Goal: Check status: Check status

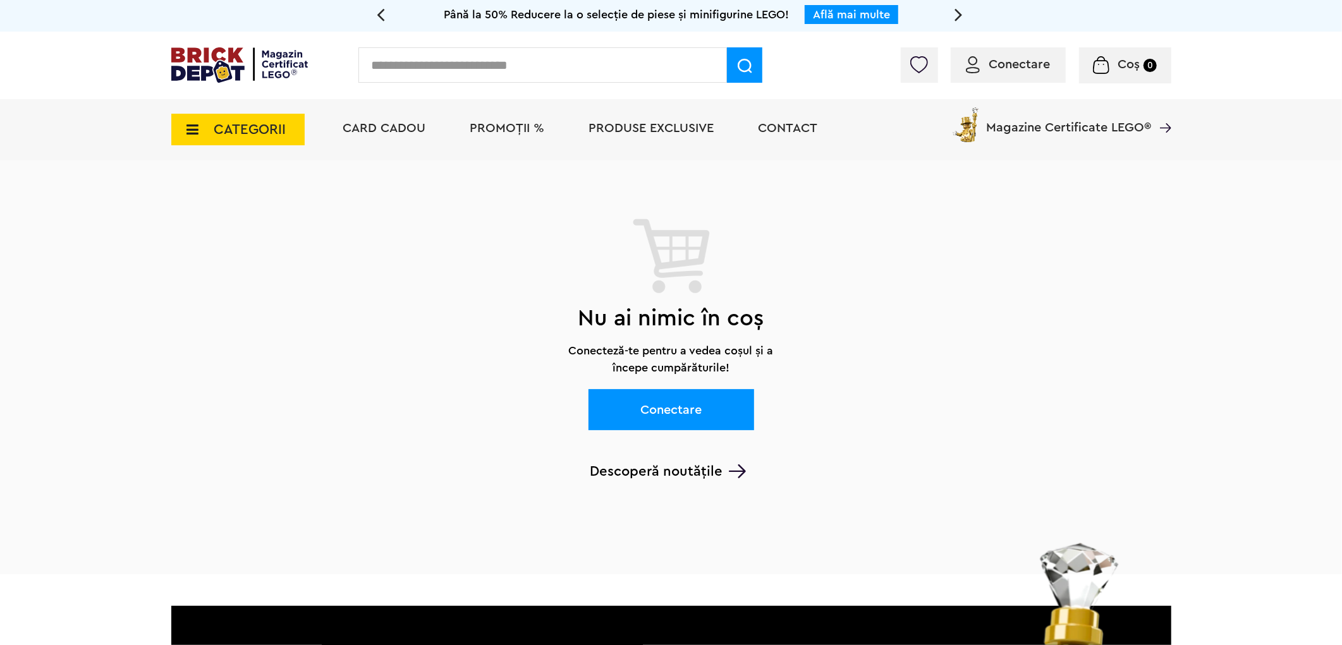
click at [1001, 70] on span "Conectare" at bounding box center [1019, 64] width 61 height 13
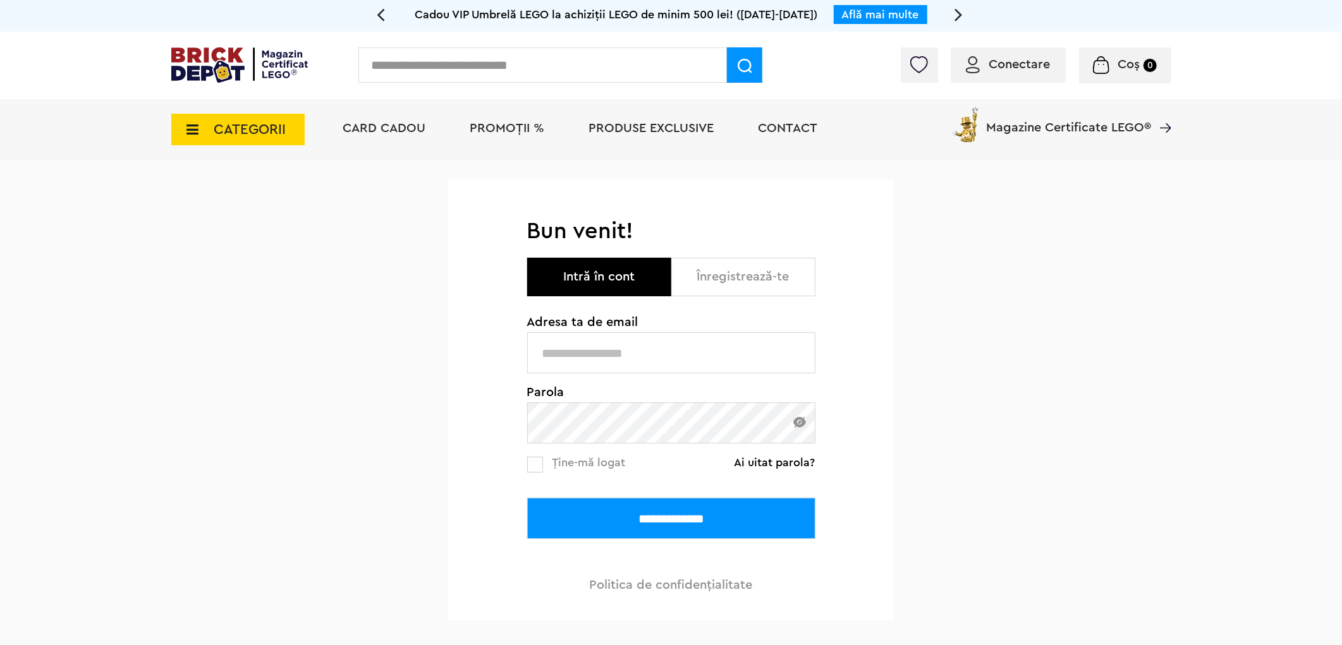
type input "**********"
click at [731, 526] on input "**********" at bounding box center [671, 518] width 288 height 41
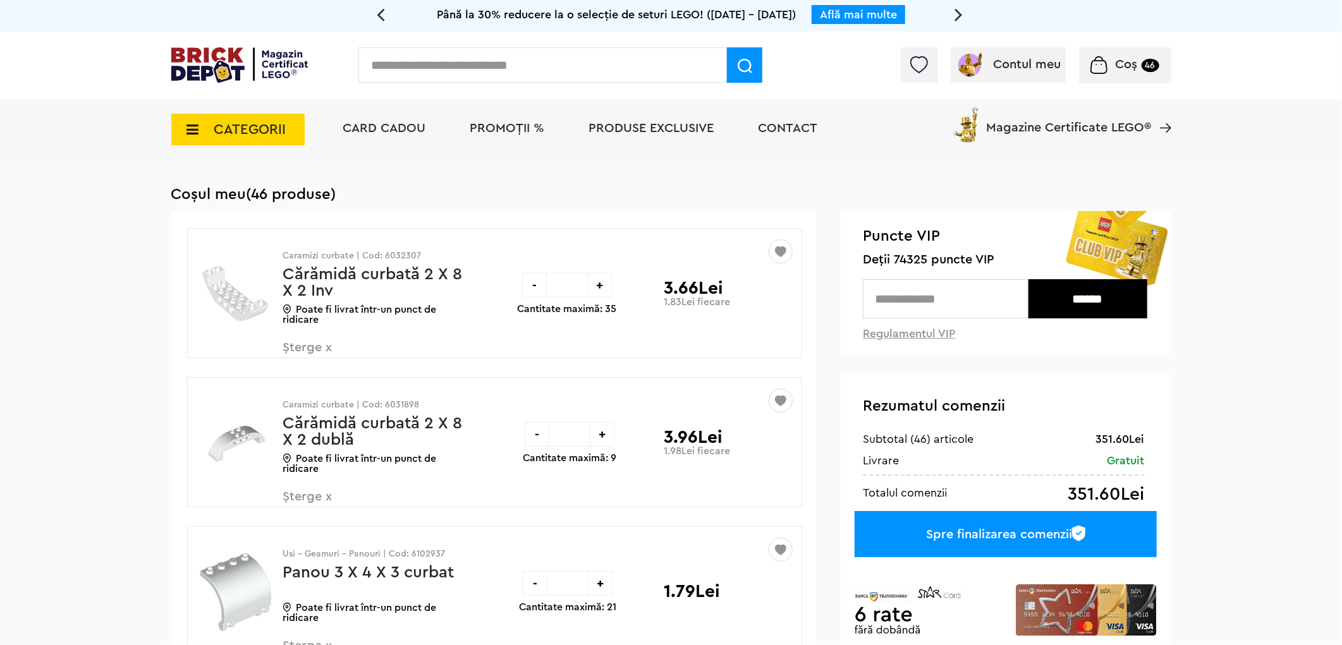
click at [493, 128] on span "PROMOȚII %" at bounding box center [507, 128] width 75 height 13
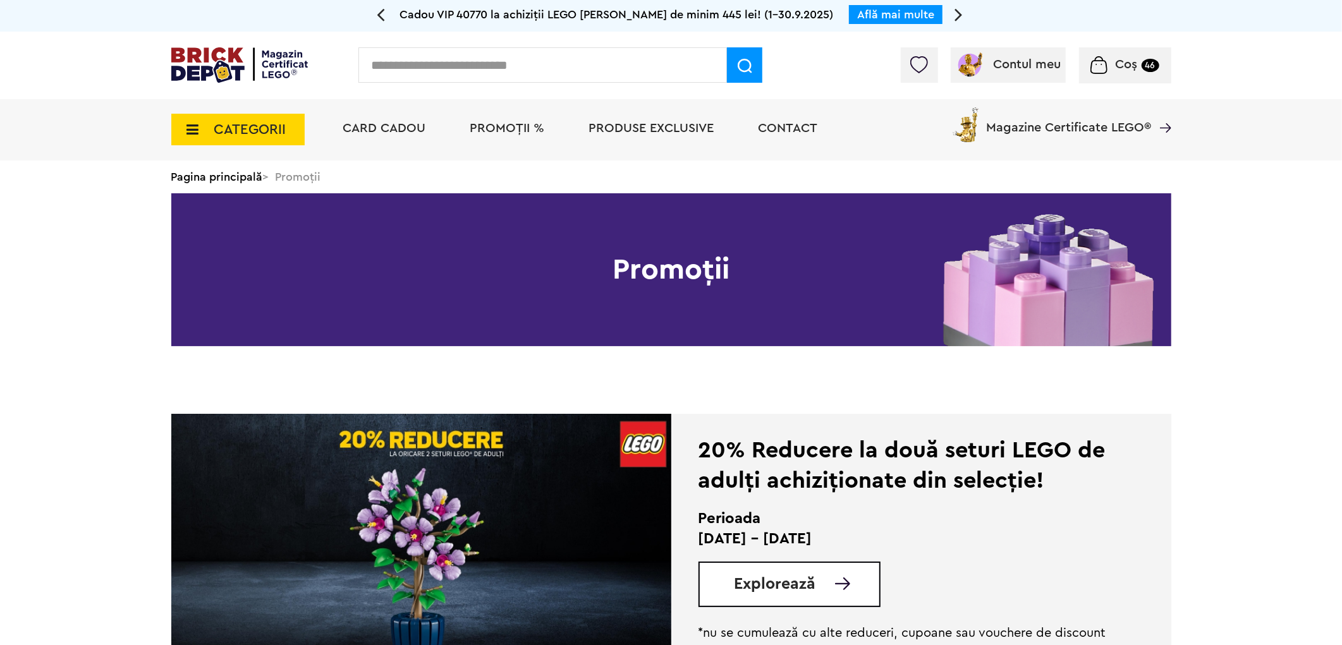
drag, startPoint x: 807, startPoint y: 586, endPoint x: 757, endPoint y: 586, distance: 50.6
click at [757, 585] on span "Explorează" at bounding box center [775, 584] width 82 height 16
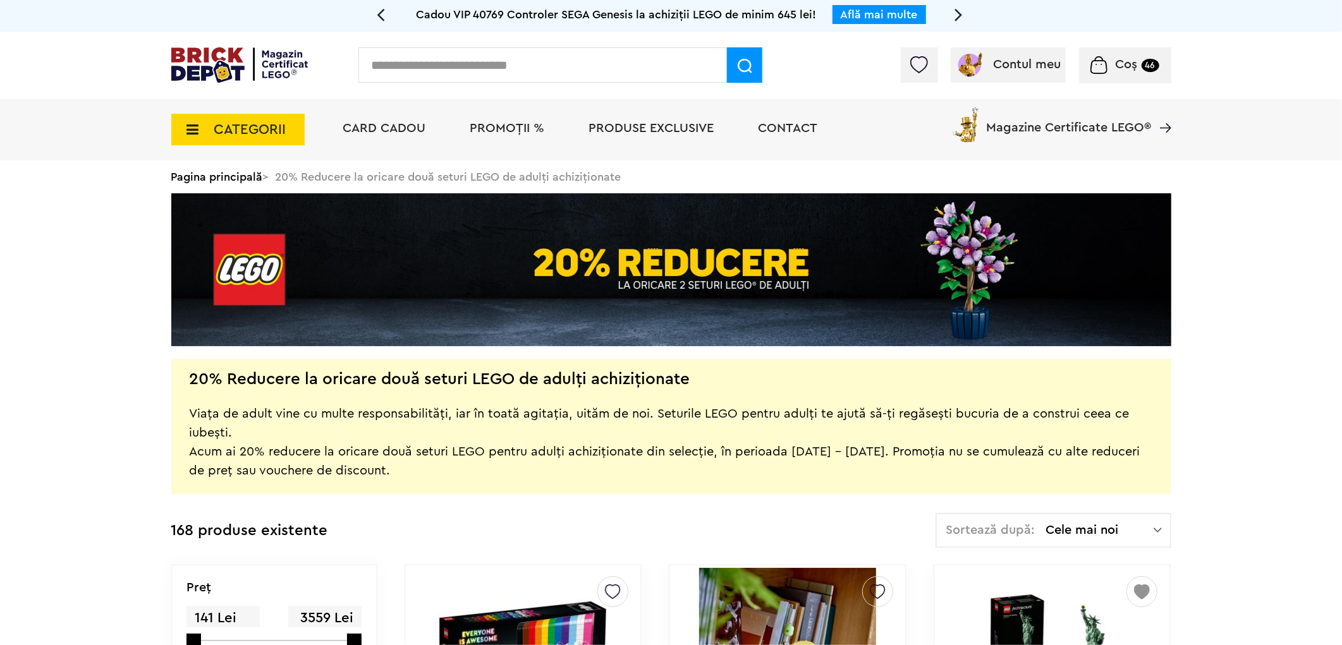
click at [379, 66] on input "text" at bounding box center [542, 64] width 368 height 35
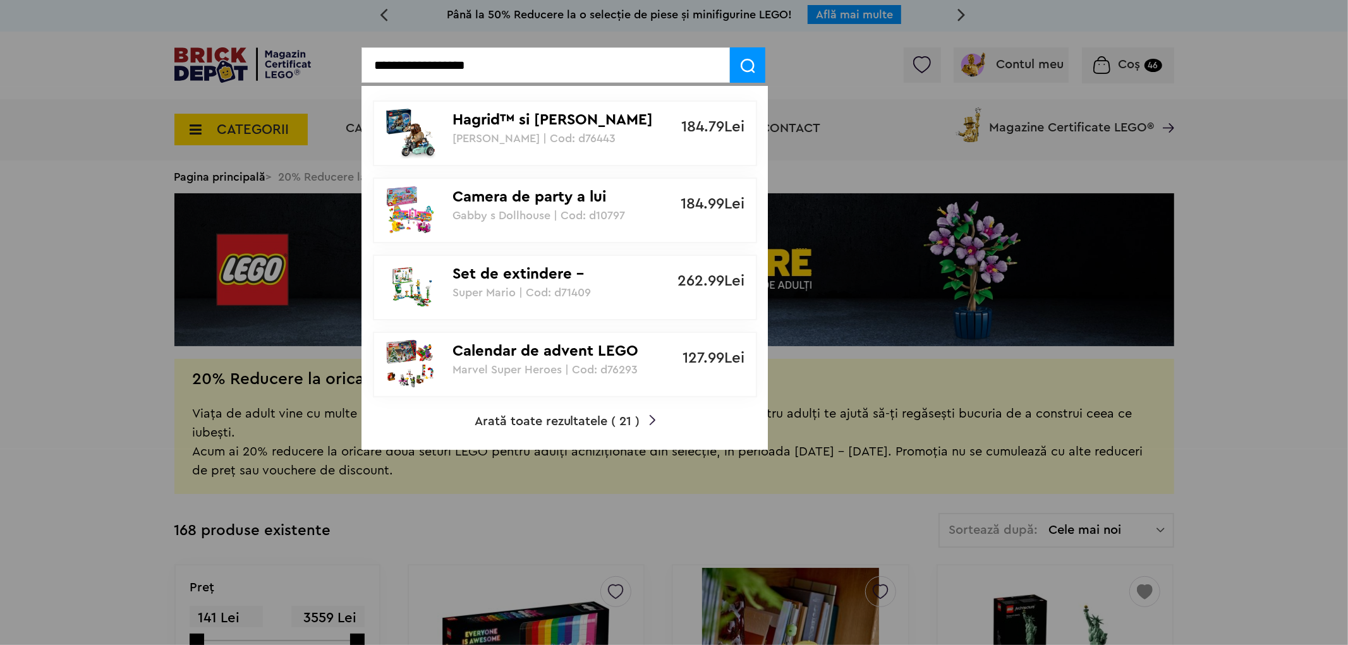
type input "**********"
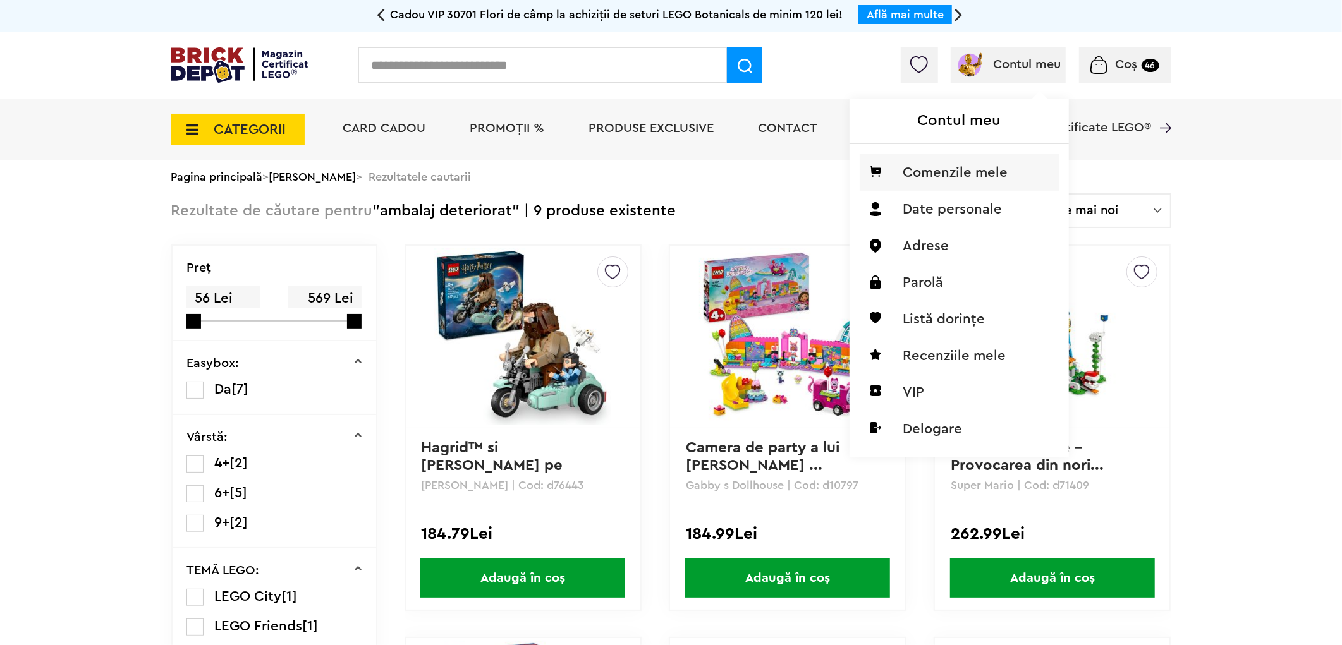
click at [956, 172] on li "Comenzile mele" at bounding box center [960, 172] width 200 height 37
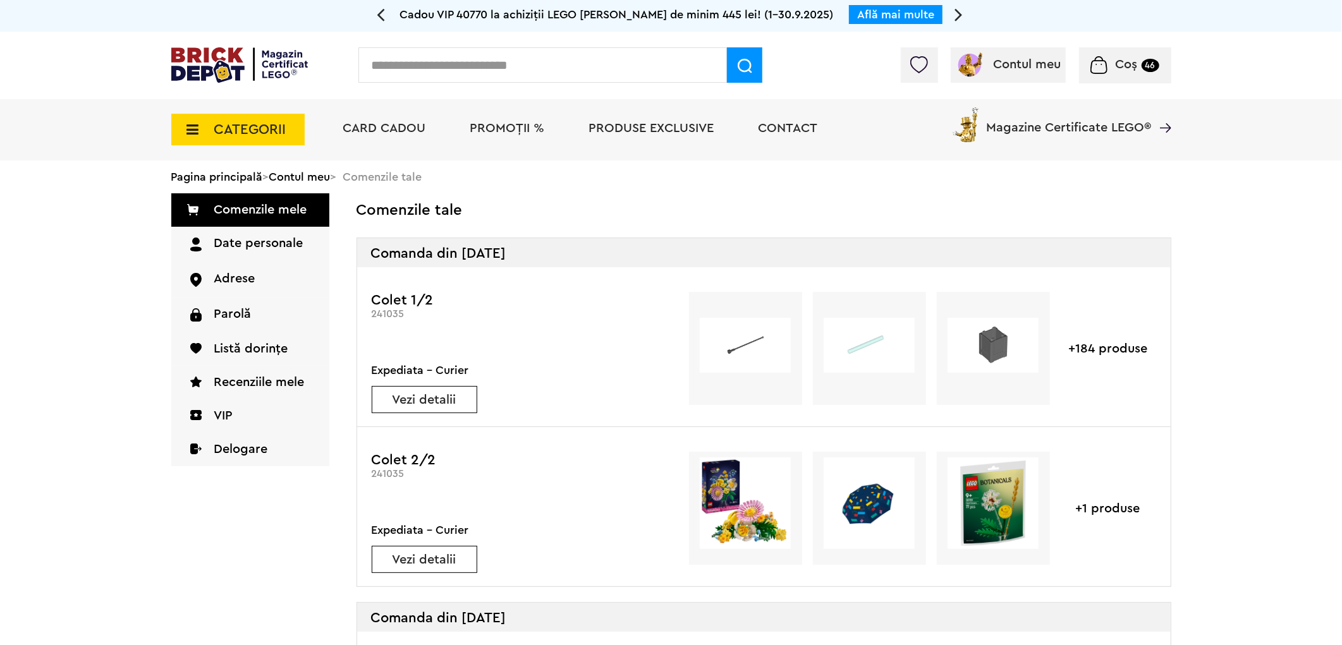
click at [420, 396] on link "Vezi detalii" at bounding box center [424, 400] width 104 height 13
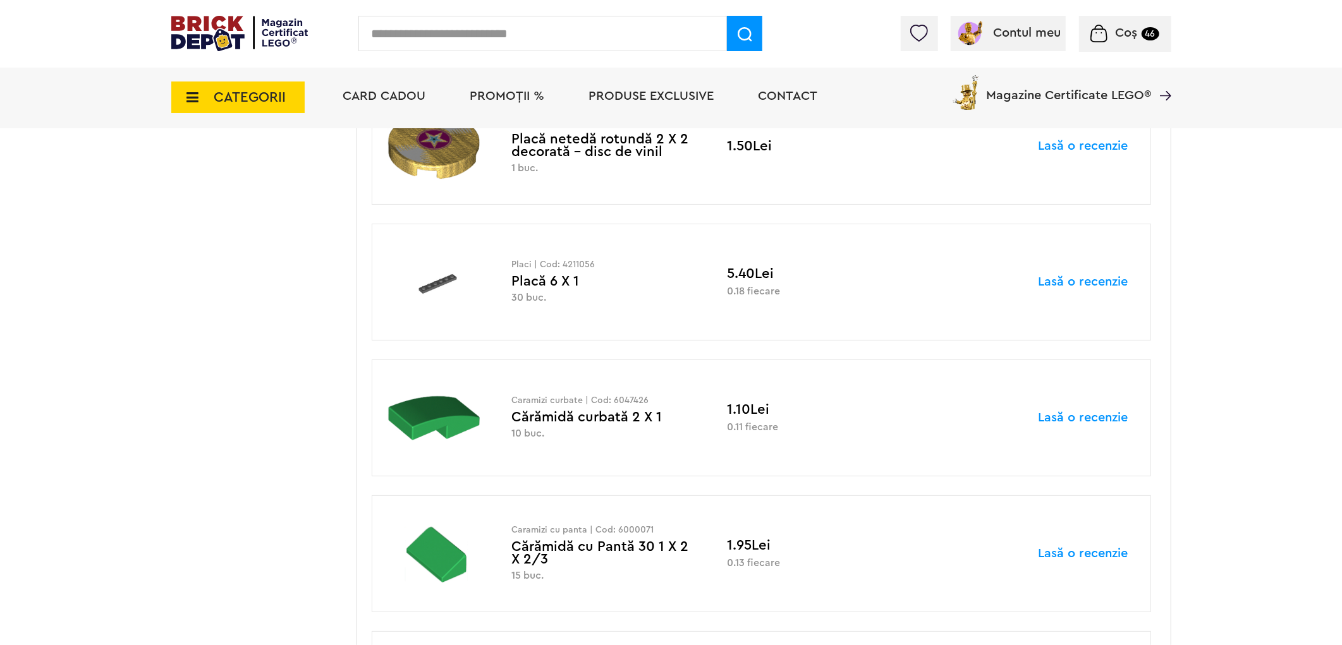
scroll to position [22998, 0]
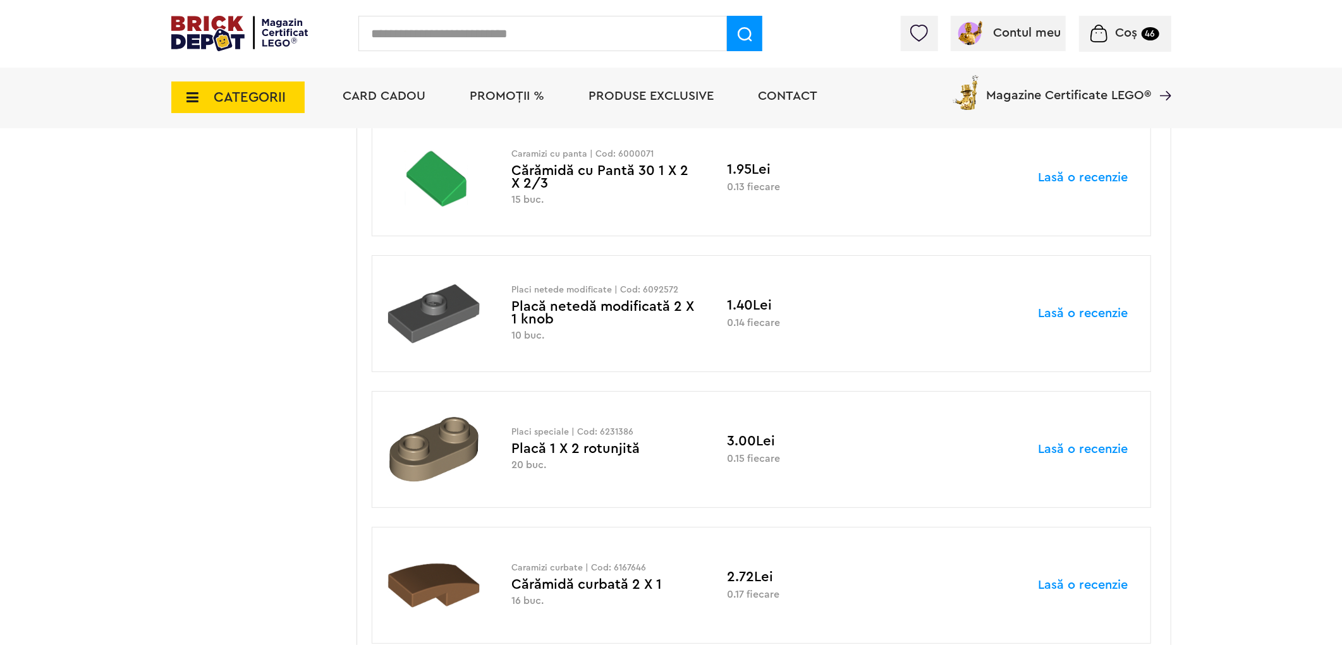
drag, startPoint x: 869, startPoint y: 558, endPoint x: 155, endPoint y: 411, distance: 729.1
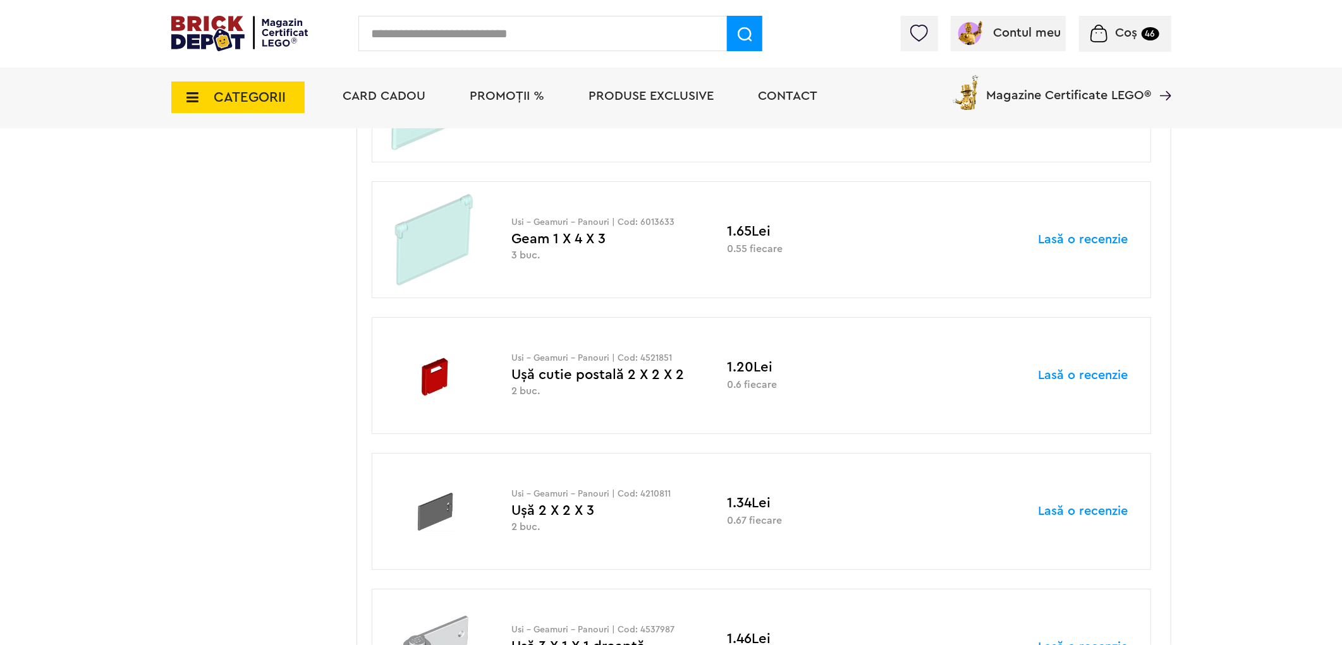
scroll to position [2632, 0]
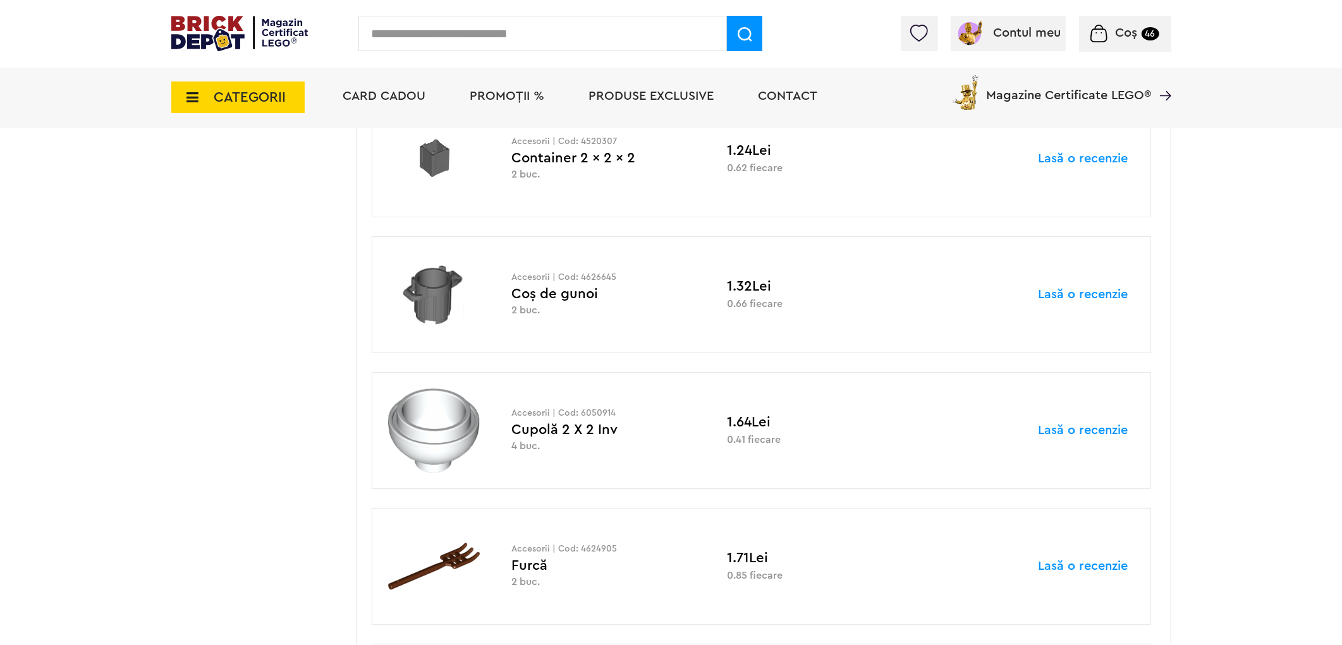
scroll to position [7196, 0]
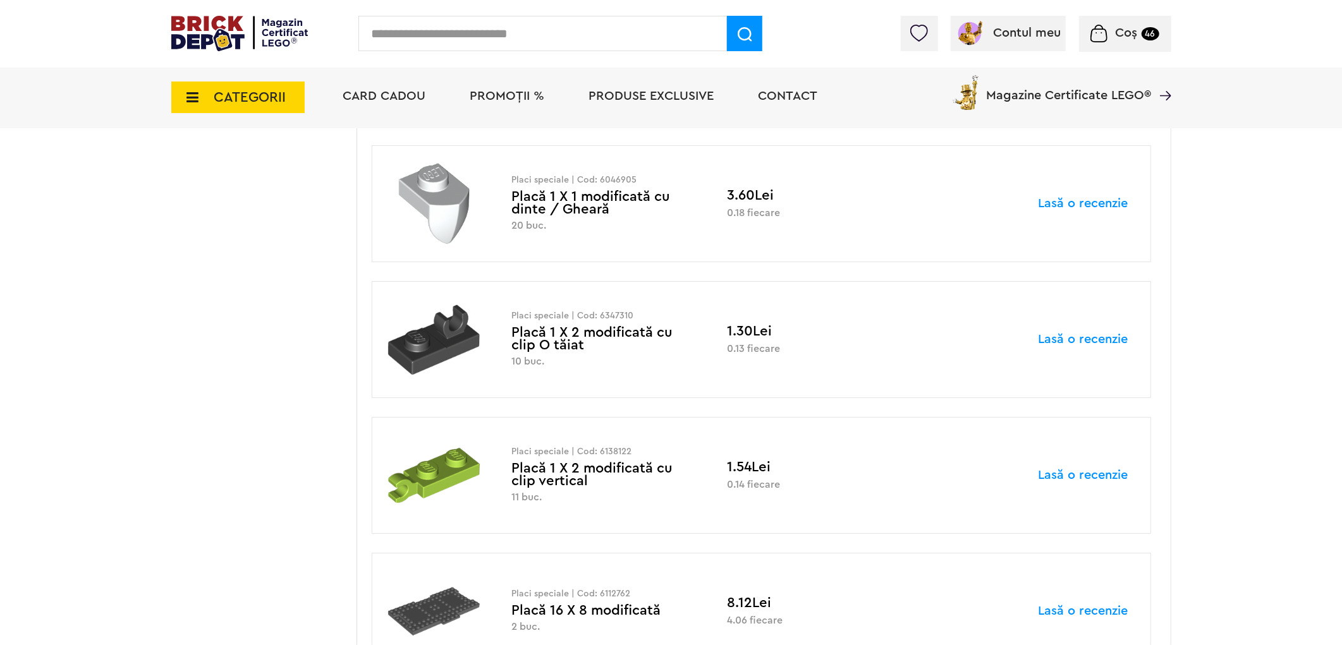
scroll to position [10006, 0]
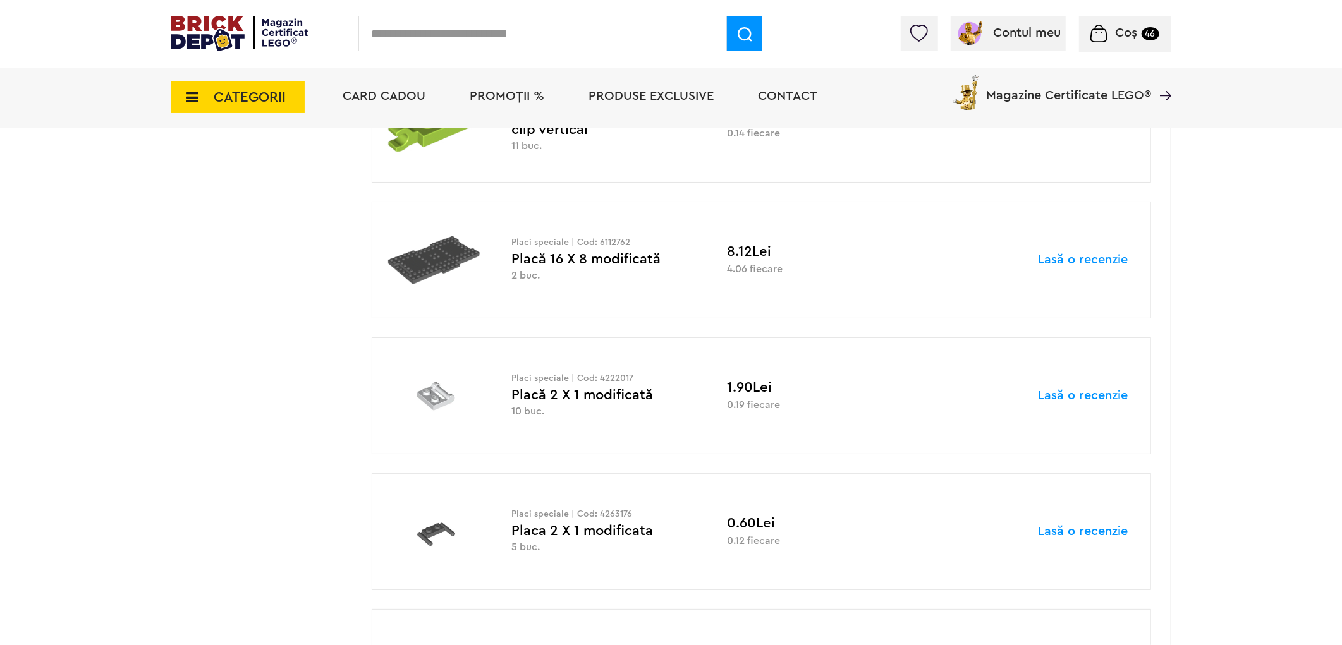
drag, startPoint x: 0, startPoint y: 672, endPoint x: 286, endPoint y: 200, distance: 552.7
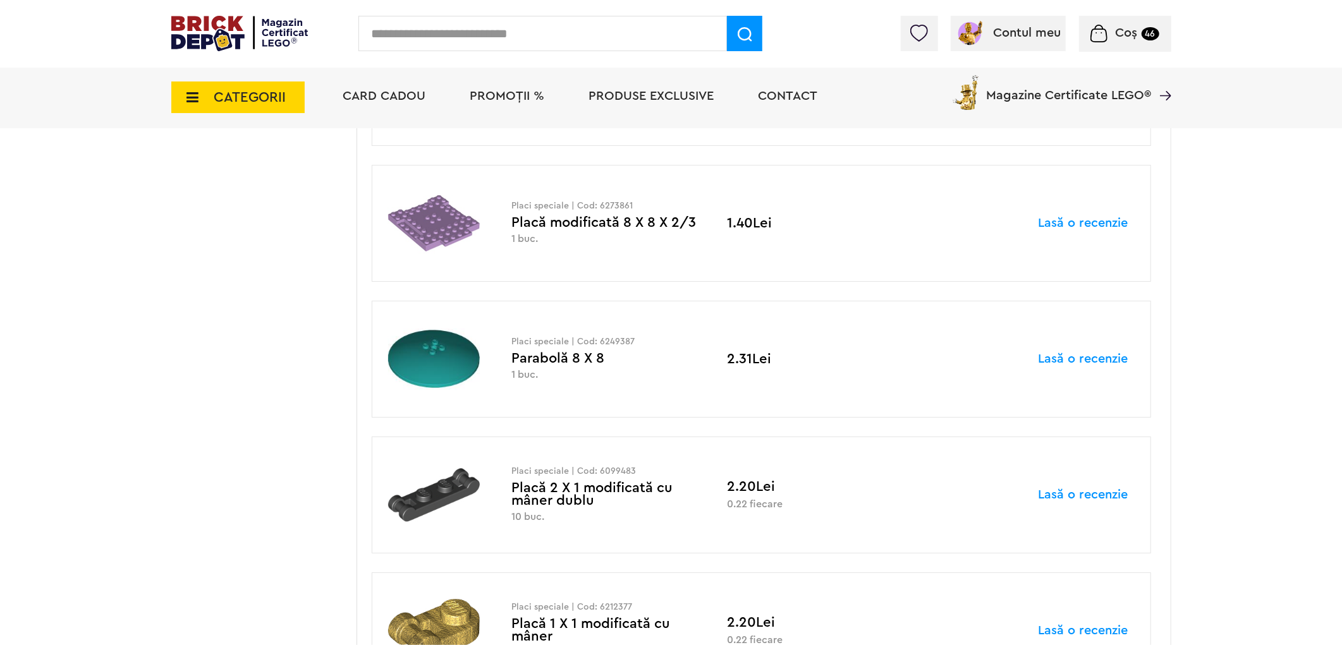
scroll to position [21945, 0]
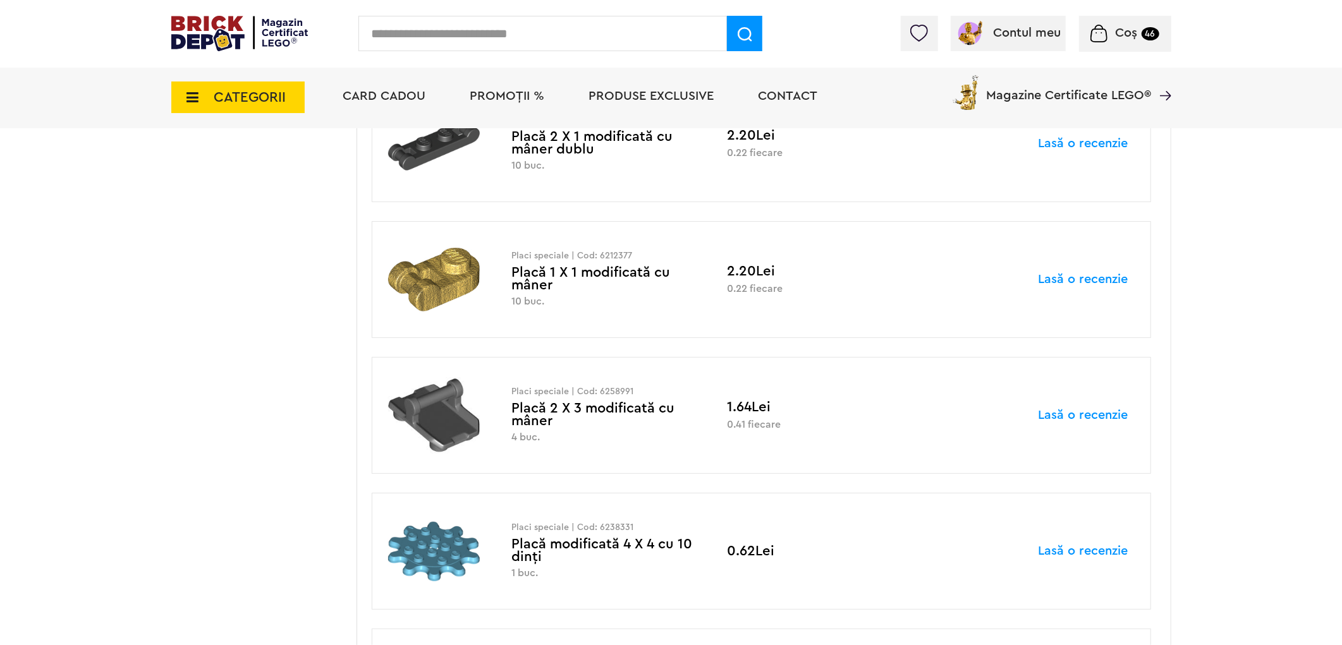
drag, startPoint x: 131, startPoint y: 445, endPoint x: 113, endPoint y: 550, distance: 106.5
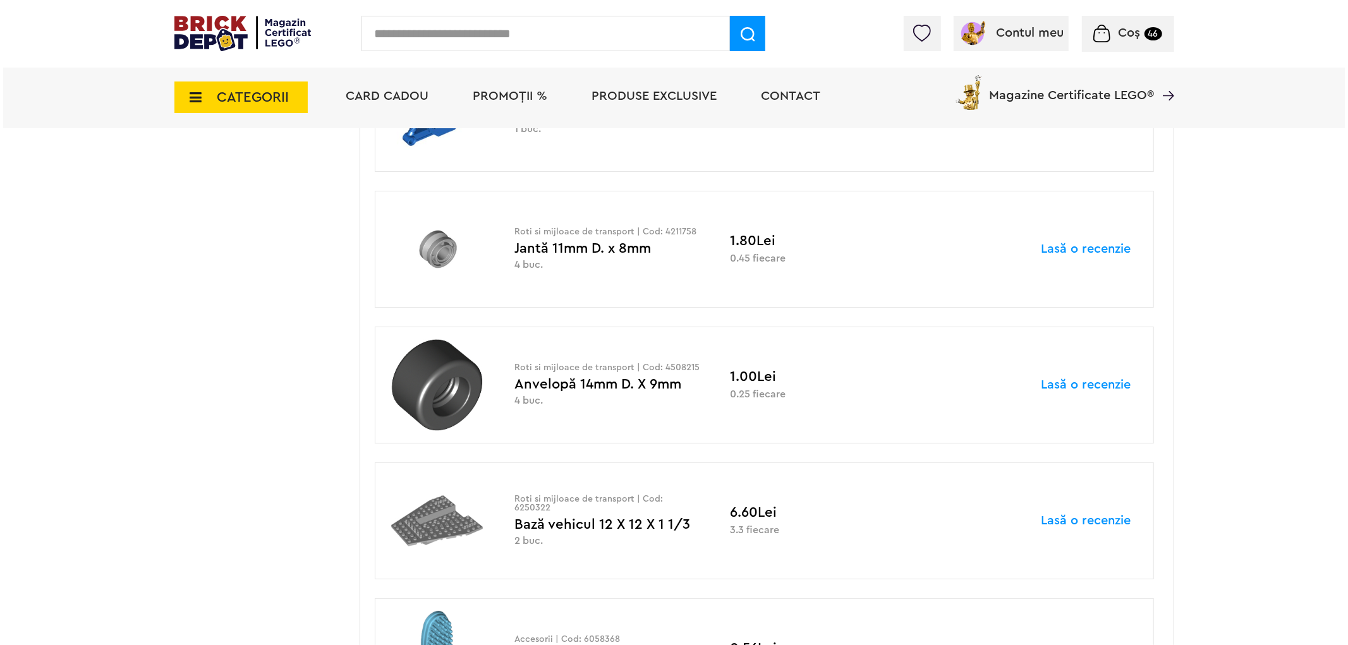
scroll to position [23662, 0]
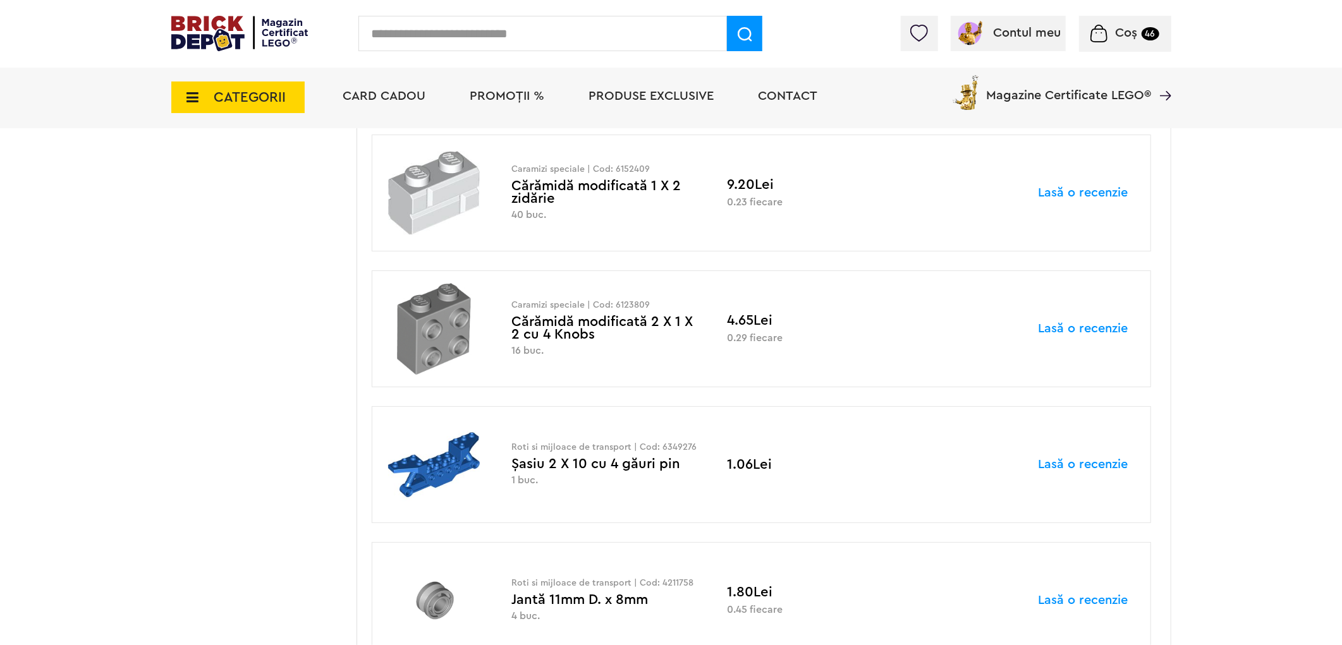
drag, startPoint x: 655, startPoint y: 326, endPoint x: 626, endPoint y: 326, distance: 29.1
click at [626, 310] on p "Caramizi speciale | Cod: 6123809" at bounding box center [603, 305] width 185 height 9
click at [554, 487] on div "Roti si mijloace de transport | Cod: 6349276 Șasiu 2 X 10 cu 4 găuri pin 1 buc." at bounding box center [603, 465] width 185 height 44
click at [432, 480] on img at bounding box center [434, 465] width 95 height 92
drag, startPoint x: 695, startPoint y: 471, endPoint x: 660, endPoint y: 469, distance: 35.4
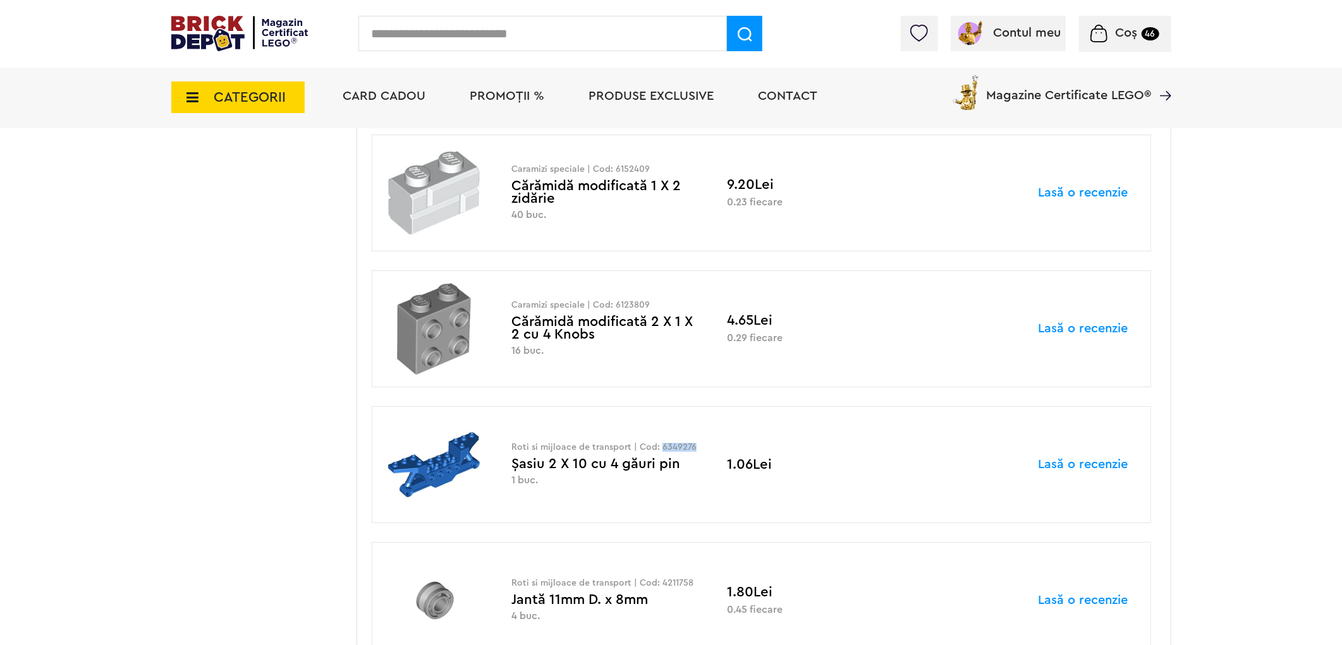
click at [660, 452] on p "Roti si mijloace de transport | Cod: 6349276" at bounding box center [603, 447] width 185 height 9
copy p "6349276"
click at [564, 30] on input "text" at bounding box center [542, 33] width 368 height 35
paste input "*******"
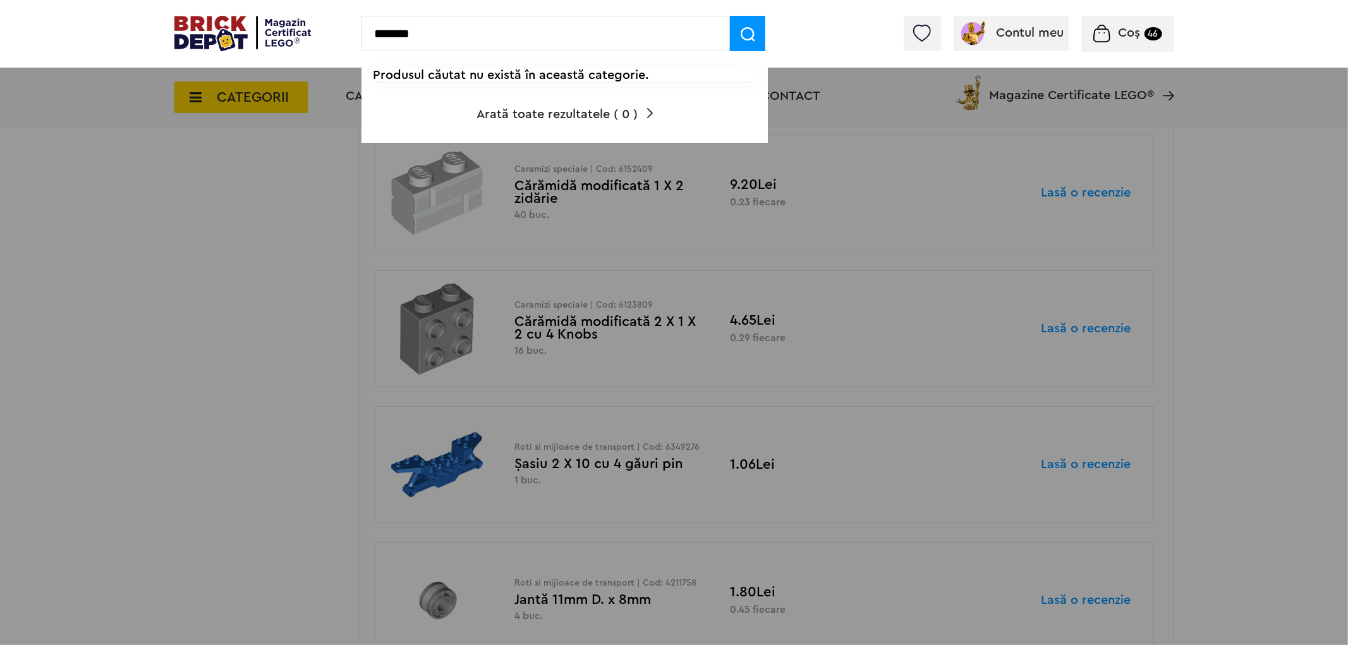
type input "*******"
click at [747, 34] on img at bounding box center [748, 34] width 15 height 15
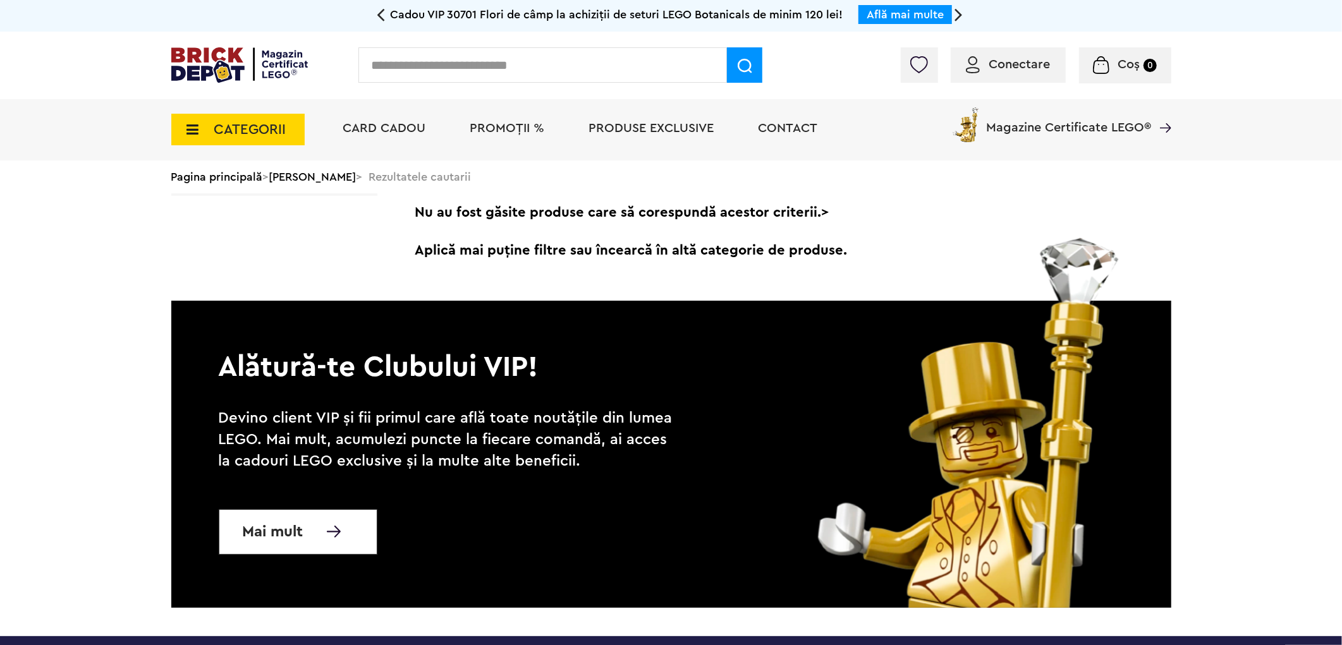
click at [531, 66] on input "text" at bounding box center [542, 64] width 368 height 35
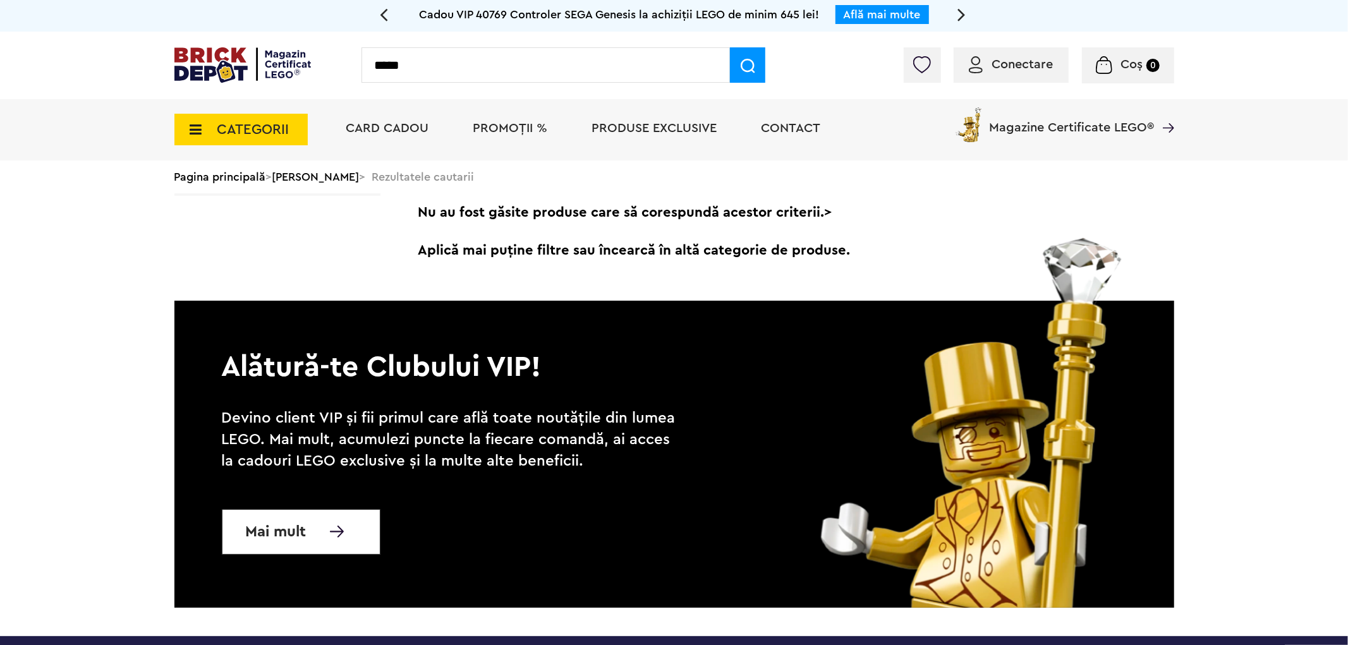
type input "*****"
